Goal: Communication & Community: Answer question/provide support

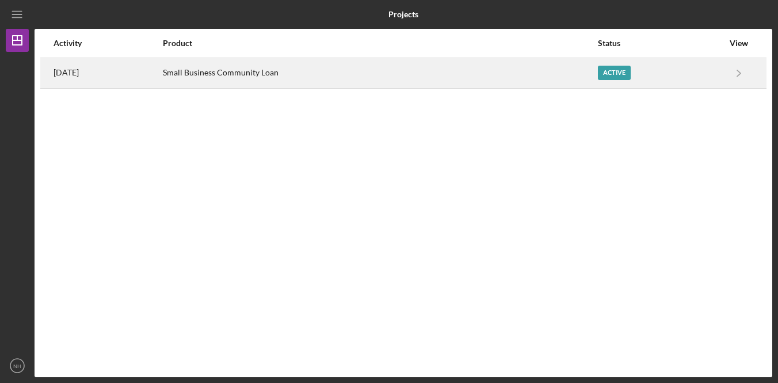
click at [257, 77] on div "Small Business Community Loan" at bounding box center [380, 73] width 434 height 29
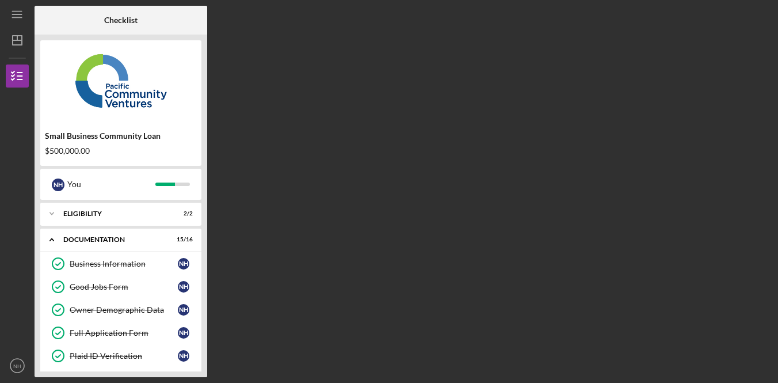
scroll to position [313, 0]
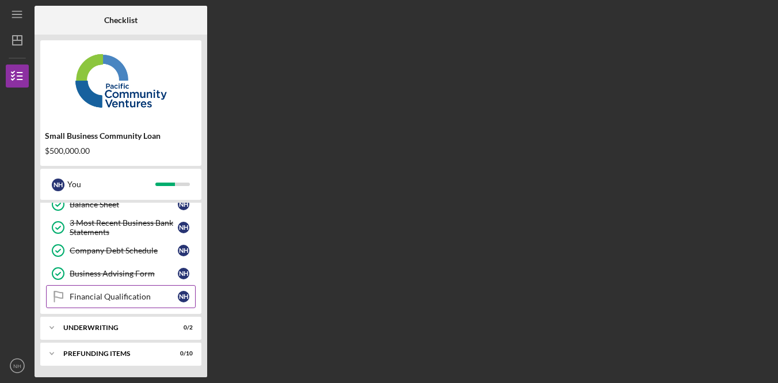
click at [117, 289] on link "Financial Qualification Financial Qualification N H" at bounding box center [121, 296] width 150 height 23
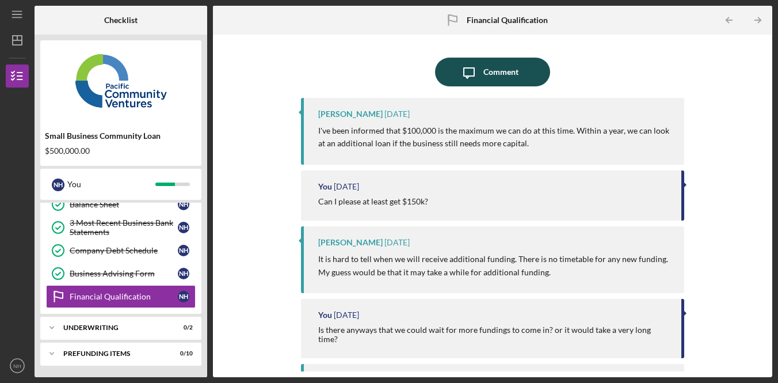
click at [504, 70] on div "Comment" at bounding box center [501, 72] width 35 height 29
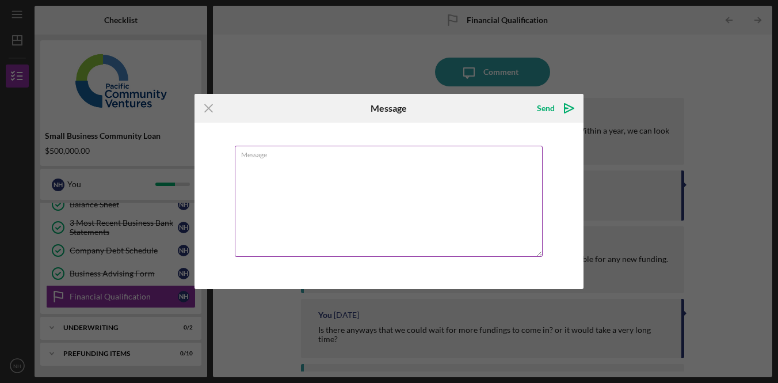
click at [378, 204] on textarea "Message" at bounding box center [389, 201] width 308 height 111
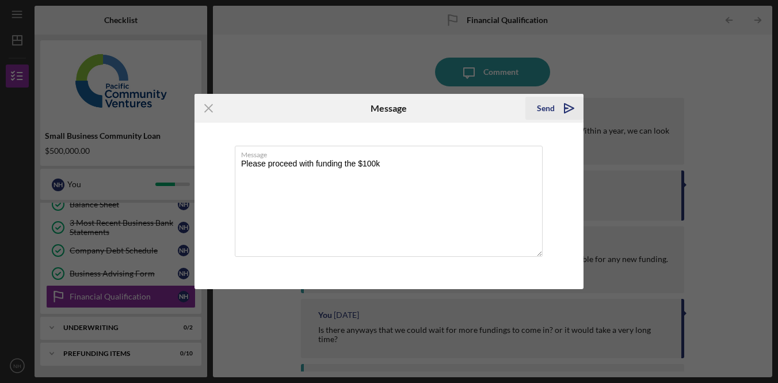
type textarea "Please proceed with funding the $100k"
click at [548, 108] on div "Send" at bounding box center [546, 108] width 18 height 23
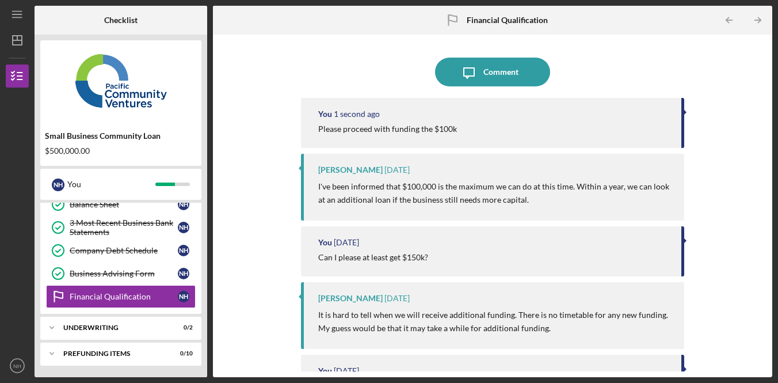
click at [663, 54] on div at bounding box center [492, 55] width 383 height 6
click at [727, 119] on div "Icon/Message Comment You 3 minutes ago Please proceed with funding the $100k [P…" at bounding box center [493, 205] width 548 height 331
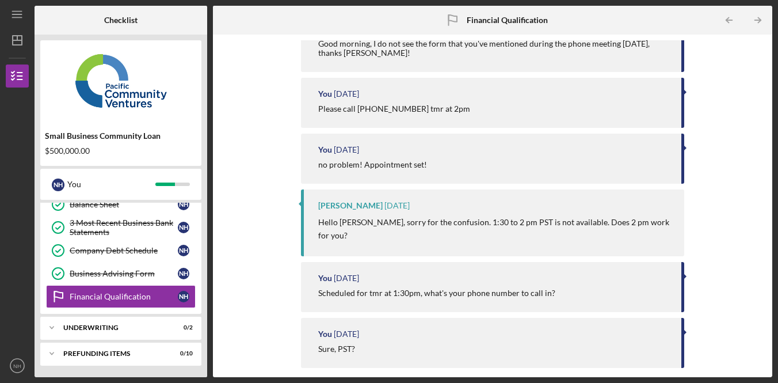
scroll to position [1599, 0]
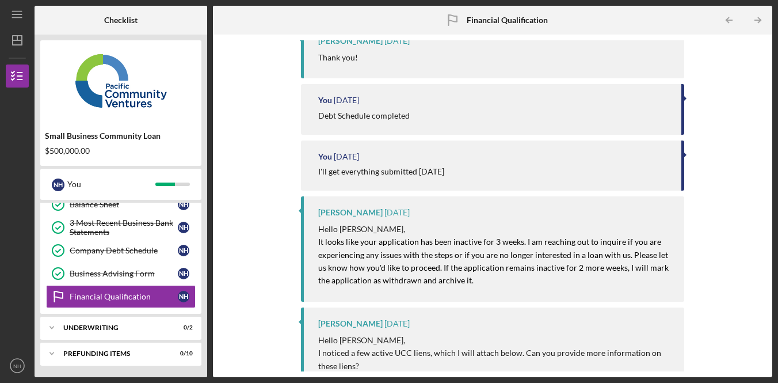
drag, startPoint x: 740, startPoint y: 41, endPoint x: 713, endPoint y: 18, distance: 36.3
click at [740, 41] on div "Icon/Message Comment You 3 minutes ago Please proceed with funding the $100k [P…" at bounding box center [493, 205] width 548 height 331
drag, startPoint x: 729, startPoint y: 94, endPoint x: 683, endPoint y: 25, distance: 82.9
click at [730, 94] on div "Icon/Message Comment You 4 minutes ago Please proceed with funding the $100k [P…" at bounding box center [493, 205] width 548 height 331
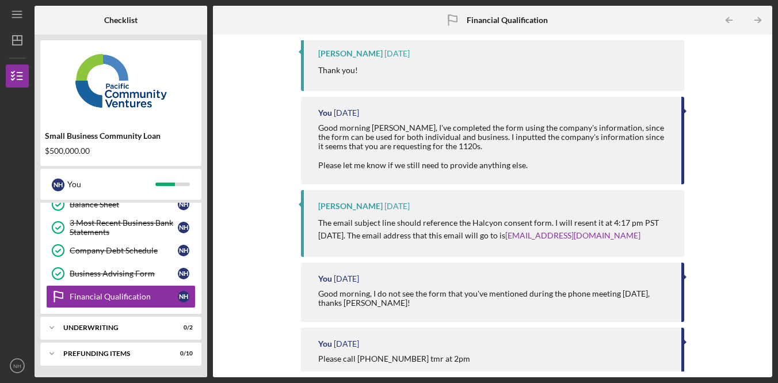
scroll to position [0, 0]
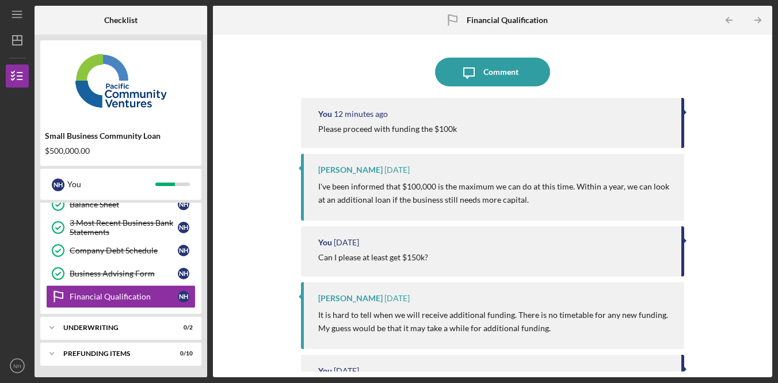
click at [718, 110] on div "Icon/Message Comment You 12 minutes ago Please proceed with funding the $100k […" at bounding box center [493, 205] width 548 height 331
click at [725, 84] on div "Icon/Message Comment You 12 minutes ago Please proceed with funding the $100k […" at bounding box center [493, 205] width 548 height 331
drag, startPoint x: 732, startPoint y: 74, endPoint x: 721, endPoint y: 88, distance: 17.2
click at [732, 75] on div "Icon/Message Comment You 12 minutes ago Please proceed with funding the $100k […" at bounding box center [493, 205] width 548 height 331
click at [731, 143] on div "Icon/Message Comment You 28 minutes ago Please proceed with funding the $100k […" at bounding box center [493, 205] width 548 height 331
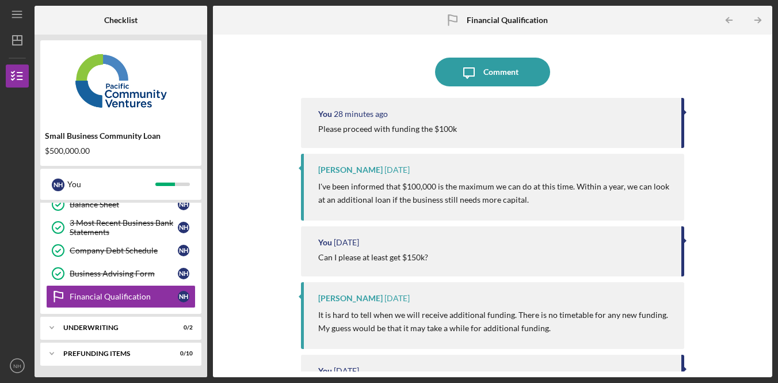
click at [729, 144] on div "Icon/Message Comment You 28 minutes ago Please proceed with funding the $100k […" at bounding box center [493, 205] width 548 height 331
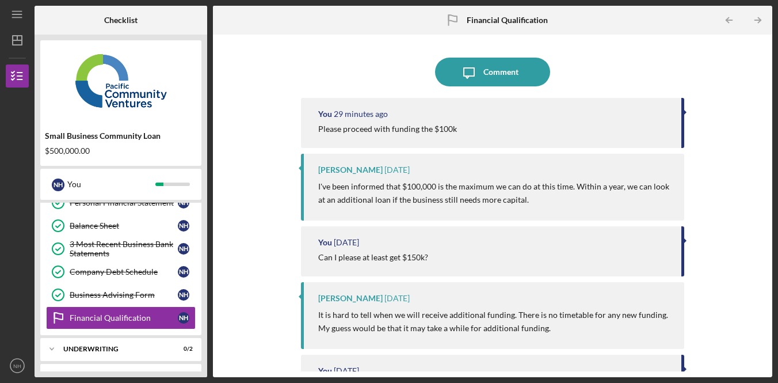
scroll to position [293, 0]
